Goal: Transaction & Acquisition: Register for event/course

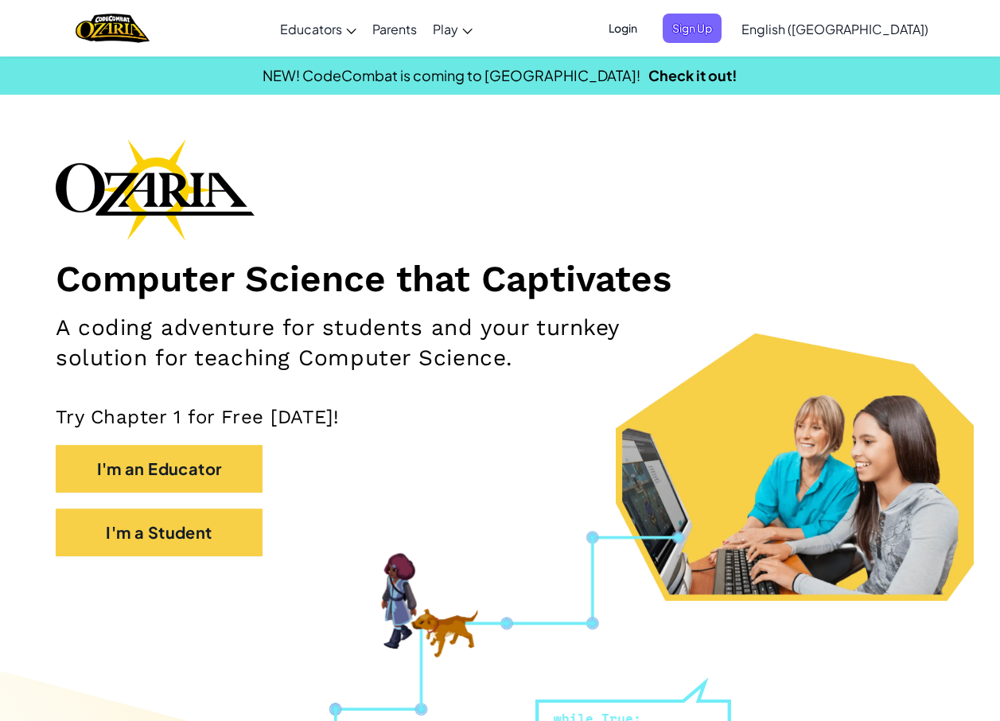
click at [109, 507] on div "I'm an Educator" at bounding box center [500, 477] width 889 height 64
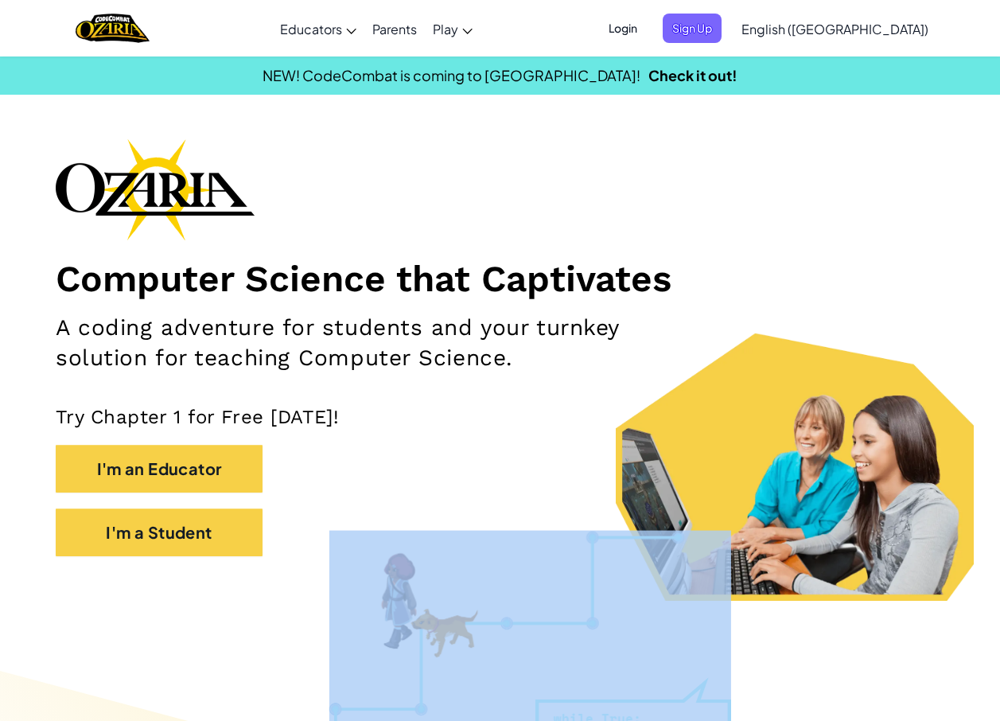
click at [109, 507] on div "I'm an Educator" at bounding box center [500, 477] width 889 height 64
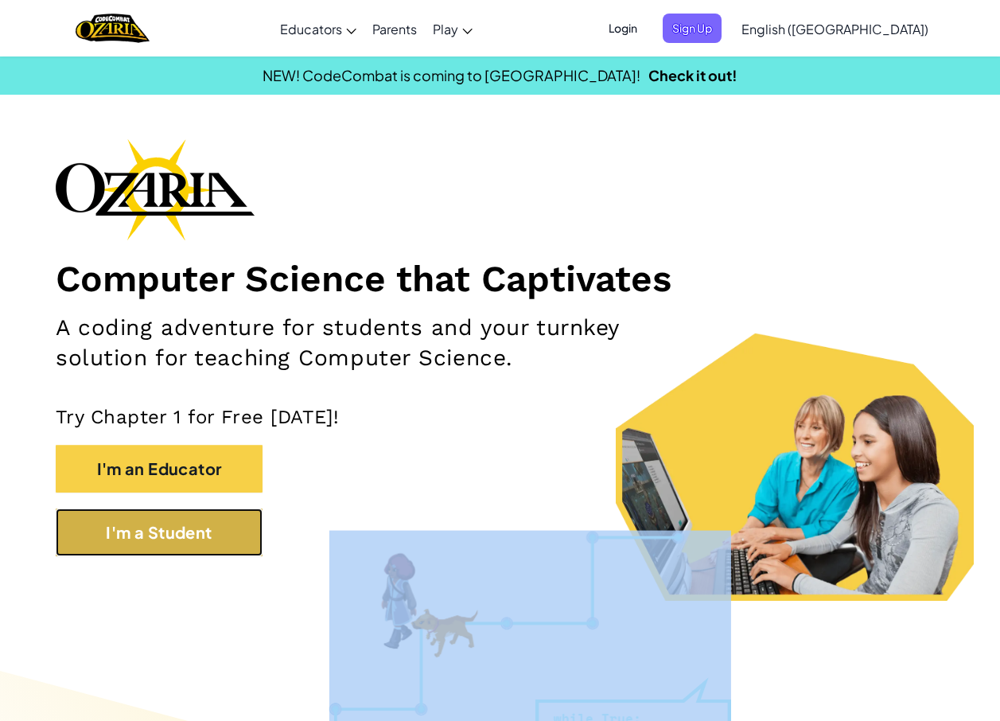
drag, startPoint x: 109, startPoint y: 507, endPoint x: 112, endPoint y: 521, distance: 14.7
click at [112, 521] on button "I'm a Student" at bounding box center [159, 533] width 207 height 48
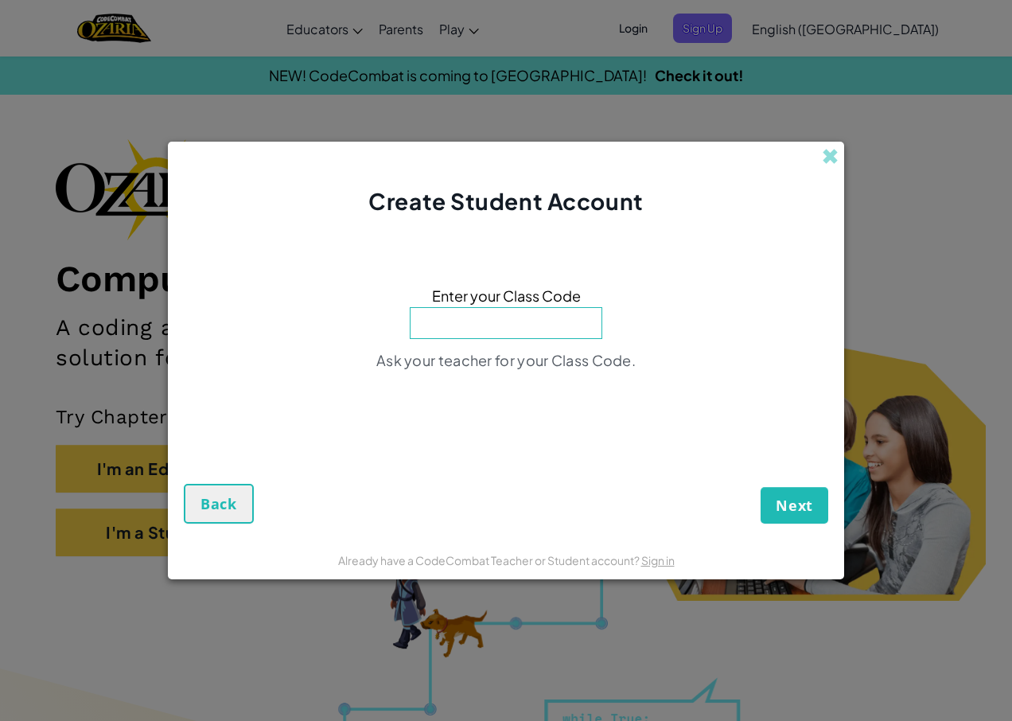
click at [840, 152] on div "Create Student Account" at bounding box center [506, 180] width 676 height 76
click at [832, 149] on span at bounding box center [830, 156] width 17 height 17
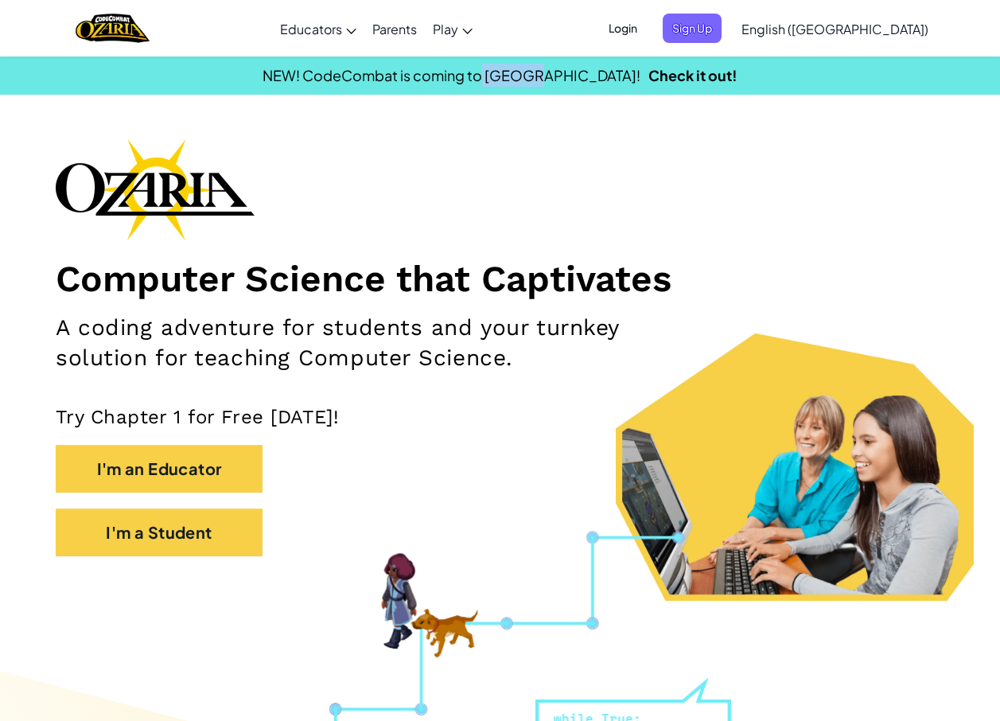
drag, startPoint x: 582, startPoint y: 82, endPoint x: 532, endPoint y: 79, distance: 49.4
click at [532, 79] on span "NEW! CodeCombat is coming to [GEOGRAPHIC_DATA]!" at bounding box center [452, 75] width 378 height 18
drag, startPoint x: 532, startPoint y: 79, endPoint x: 528, endPoint y: 110, distance: 31.3
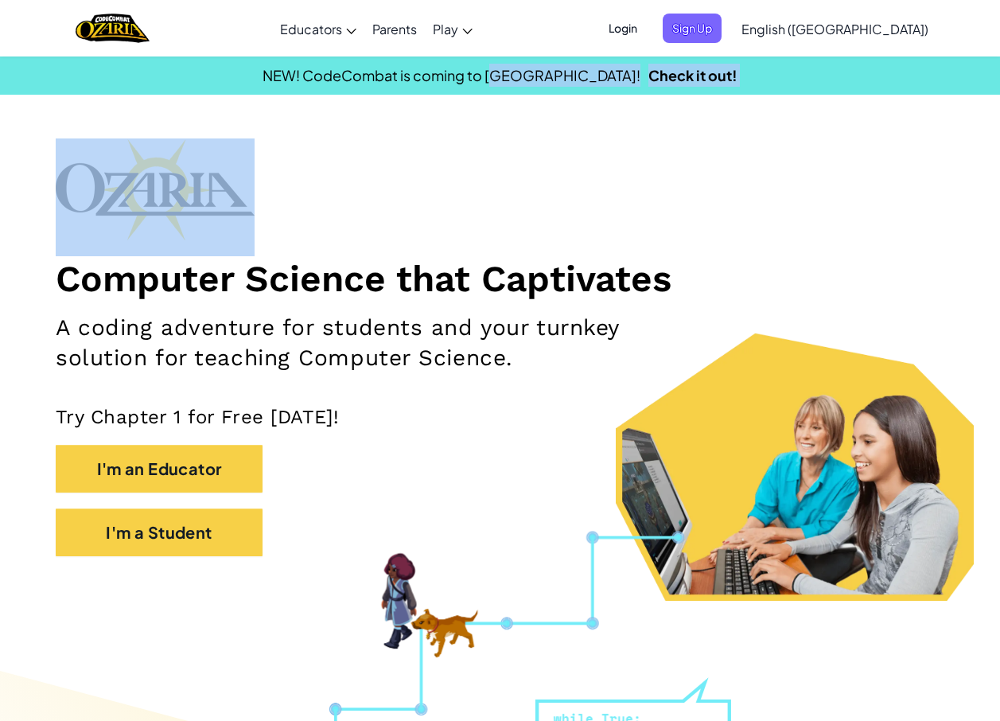
drag, startPoint x: 542, startPoint y: 80, endPoint x: 423, endPoint y: 218, distance: 182.8
